Goal: Task Accomplishment & Management: Manage account settings

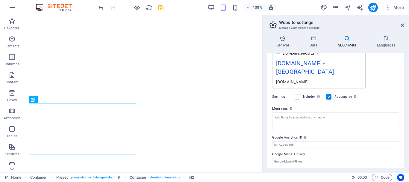
scroll to position [114, 0]
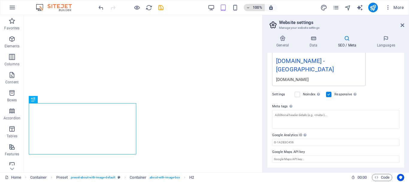
type input "[GEOGRAPHIC_DATA]"
click at [382, 36] on icon at bounding box center [386, 38] width 37 height 6
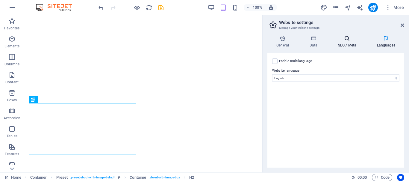
click at [348, 43] on h4 "SEO / Meta" at bounding box center [348, 41] width 39 height 13
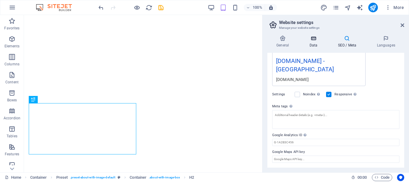
click at [314, 44] on h4 "Data" at bounding box center [315, 41] width 28 height 13
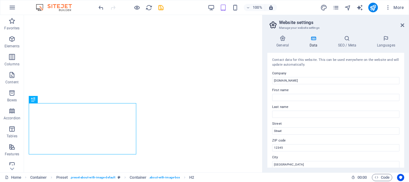
drag, startPoint x: 405, startPoint y: 77, endPoint x: 405, endPoint y: 83, distance: 6.0
click at [404, 83] on div "General Data SEO / Meta Languages Website name [DOMAIN_NAME] Logo Drag files he…" at bounding box center [336, 102] width 147 height 142
drag, startPoint x: 405, startPoint y: 83, endPoint x: 407, endPoint y: 97, distance: 14.9
click at [407, 97] on div "General Data SEO / Meta Languages Website name [DOMAIN_NAME] Logo Drag files he…" at bounding box center [336, 102] width 147 height 142
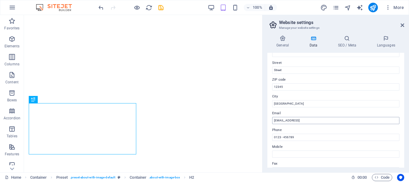
scroll to position [65, 0]
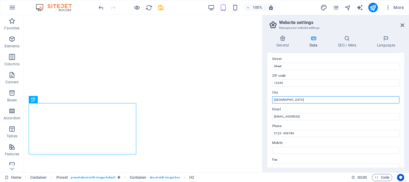
drag, startPoint x: 283, startPoint y: 98, endPoint x: 264, endPoint y: 102, distance: 20.0
click at [264, 102] on aside "Website settings Manage your website settings General Data SEO / Meta Languages…" at bounding box center [336, 93] width 147 height 157
type input "S"
type input "[GEOGRAPHIC_DATA]"
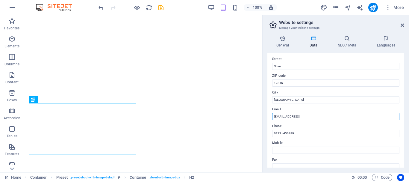
click at [345, 115] on input "[EMAIL_ADDRESS]" at bounding box center [335, 116] width 127 height 7
paste input "[EMAIL_ADDRESS][DOMAIN_NAME]"
type input "[EMAIL_ADDRESS][DOMAIN_NAME]"
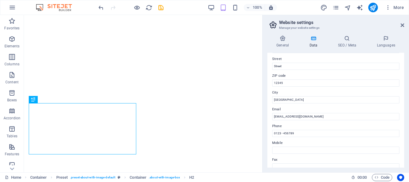
click at [409, 109] on div "General Data SEO / Meta Languages Website name [DOMAIN_NAME] Logo Drag files he…" at bounding box center [336, 102] width 147 height 142
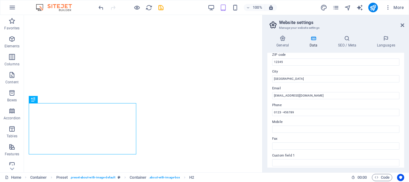
scroll to position [80, 0]
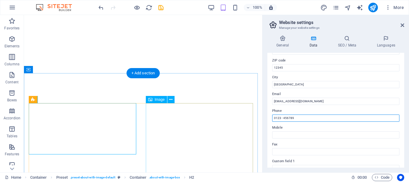
drag, startPoint x: 328, startPoint y: 134, endPoint x: 247, endPoint y: 119, distance: 82.0
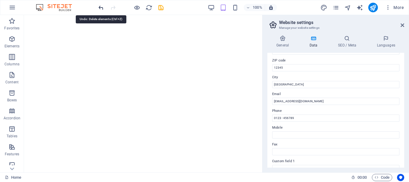
click at [100, 7] on icon "undo" at bounding box center [101, 7] width 7 height 7
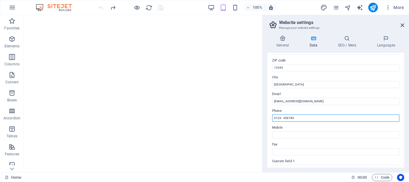
click at [299, 116] on input "0123 - 456789" at bounding box center [335, 118] width 127 height 7
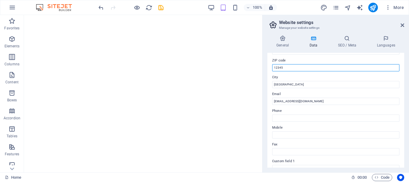
drag, startPoint x: 283, startPoint y: 67, endPoint x: 269, endPoint y: 68, distance: 14.1
click at [269, 68] on div "Contact data for this website. This can be used everywhere on the website and w…" at bounding box center [336, 110] width 137 height 115
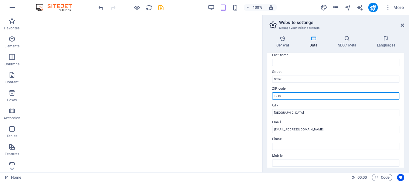
scroll to position [41, 0]
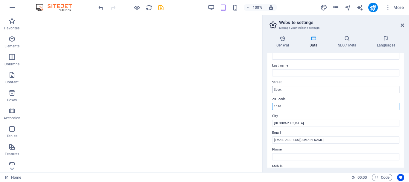
type input "1010"
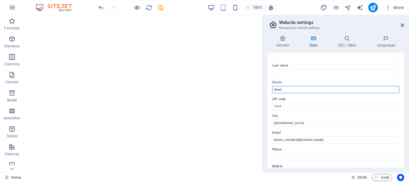
click at [306, 86] on input "Street" at bounding box center [335, 89] width 127 height 7
type input "S"
paste input "[EMAIL_ADDRESS][DOMAIN_NAME]"
type input "a"
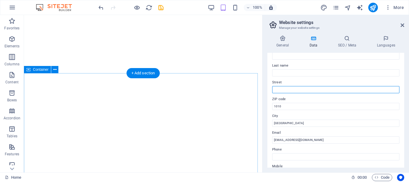
paste input "[STREET_ADDRESS][PERSON_NAME]"
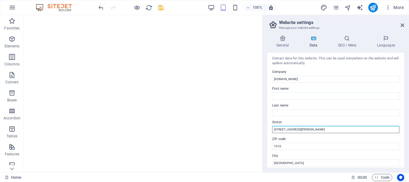
scroll to position [0, 0]
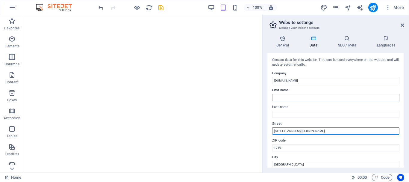
type input "[STREET_ADDRESS][PERSON_NAME]"
click at [286, 97] on input "First name" at bounding box center [335, 97] width 127 height 7
type input "m"
type input "Millennium"
click at [282, 111] on input "Last name" at bounding box center [335, 114] width 127 height 7
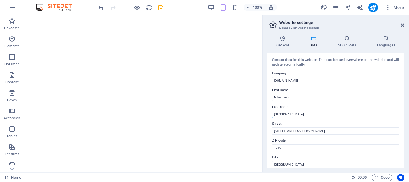
type input "[GEOGRAPHIC_DATA]"
drag, startPoint x: 405, startPoint y: 82, endPoint x: 406, endPoint y: 89, distance: 7.6
click at [406, 89] on div "General Data SEO / Meta Languages Website name [DOMAIN_NAME] Logo Drag files he…" at bounding box center [336, 102] width 147 height 142
click at [159, 7] on icon "save" at bounding box center [161, 7] width 7 height 7
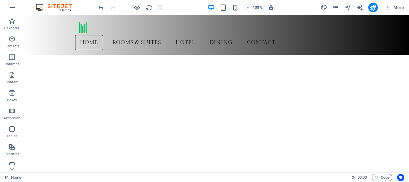
drag, startPoint x: 409, startPoint y: 33, endPoint x: 426, endPoint y: 27, distance: 17.3
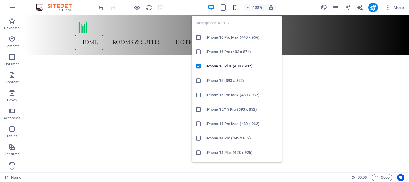
click at [234, 6] on icon "button" at bounding box center [235, 7] width 7 height 7
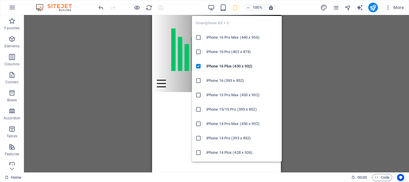
click at [237, 39] on h6 "iPhone 16 Pro Max (440 x 956)" at bounding box center [243, 37] width 72 height 7
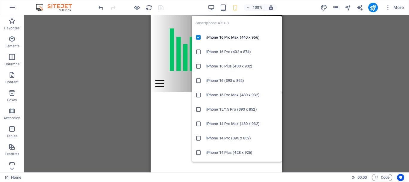
click at [235, 7] on icon "button" at bounding box center [235, 7] width 7 height 7
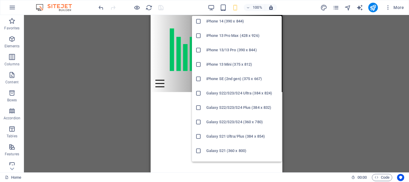
scroll to position [154, 0]
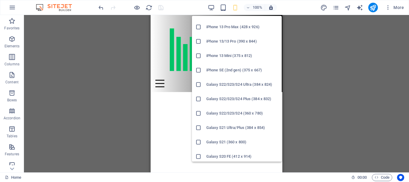
click at [279, 107] on div "Smartphone Alt + 3 iPhone 16 Pro Max (440 x 956) iPhone 16 Pro (402 x 874) iPho…" at bounding box center [237, 89] width 90 height 146
click at [252, 84] on h6 "Galaxy S22/S23/S24 Ultra (384 x 824)" at bounding box center [243, 84] width 72 height 7
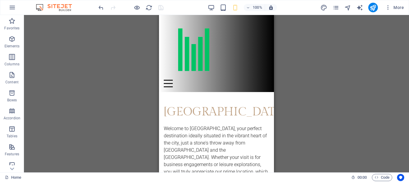
scroll to position [0, 0]
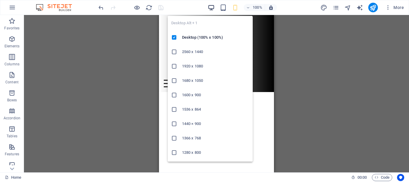
click at [211, 5] on icon "button" at bounding box center [211, 7] width 7 height 7
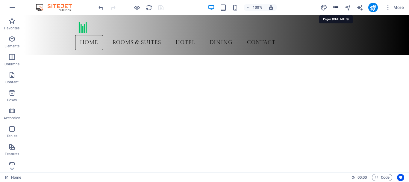
click at [336, 8] on icon "pages" at bounding box center [336, 7] width 7 height 7
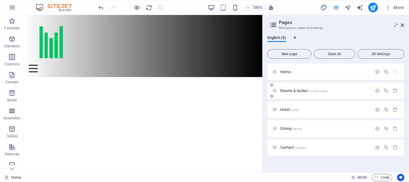
click at [312, 88] on div "Rooms & Suites /rooms-suites" at bounding box center [322, 90] width 100 height 7
click at [305, 91] on span "Rooms & Suites /rooms-suites" at bounding box center [304, 90] width 47 height 4
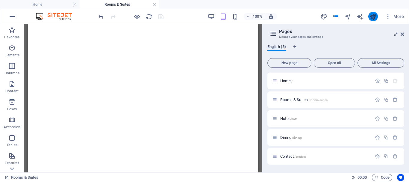
click at [370, 16] on button "publish" at bounding box center [374, 17] width 10 height 10
